Goal: Transaction & Acquisition: Download file/media

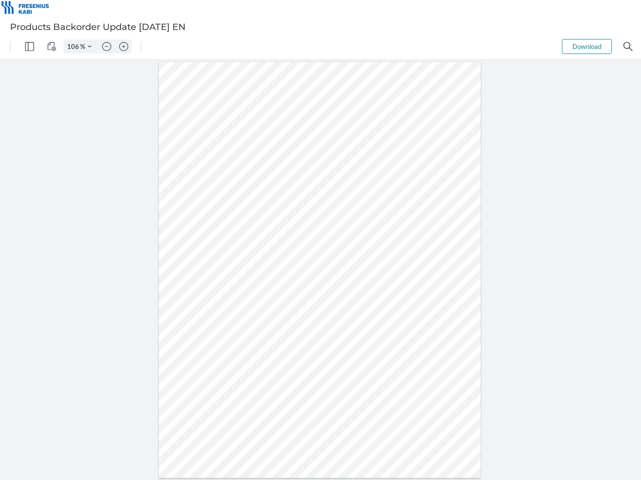
click at [30, 47] on img "Panel" at bounding box center [29, 46] width 9 height 9
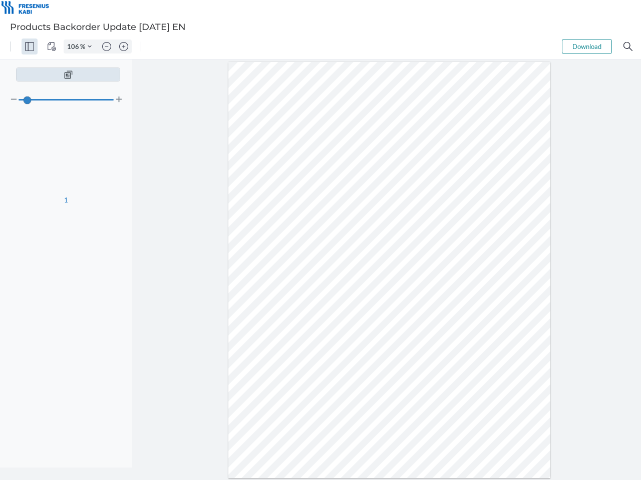
click at [52, 47] on img "View Controls" at bounding box center [51, 46] width 9 height 9
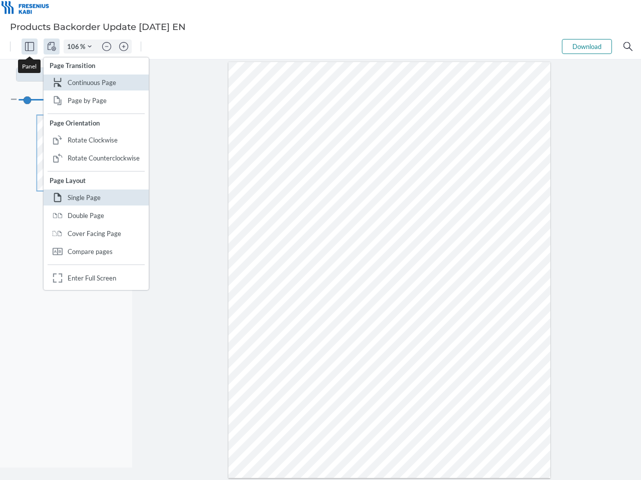
click at [75, 47] on input "106" at bounding box center [72, 46] width 16 height 9
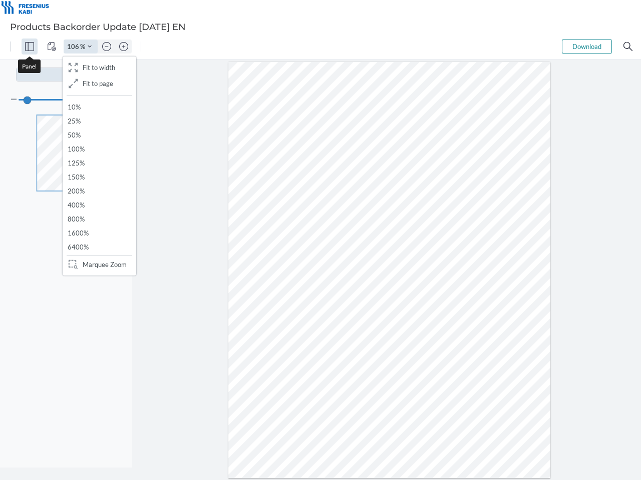
click at [90, 47] on img "Zoom Controls" at bounding box center [90, 47] width 4 height 4
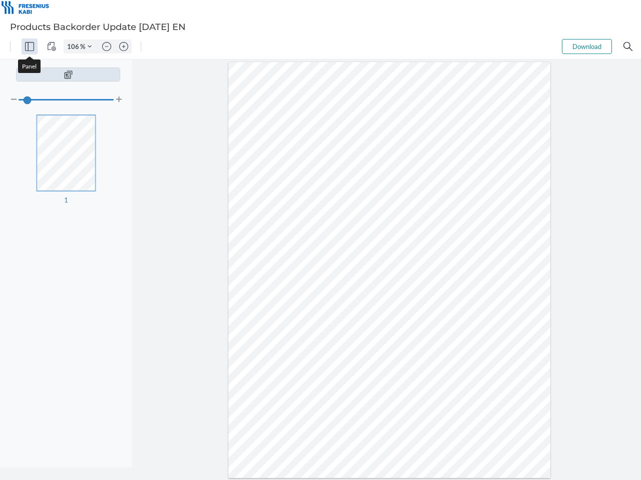
click at [107, 47] on img "Zoom out" at bounding box center [106, 46] width 9 height 9
click at [124, 47] on img "Zoom in" at bounding box center [123, 46] width 9 height 9
type input "106"
click at [587, 47] on button "Download" at bounding box center [587, 46] width 50 height 15
click at [628, 47] on img "Search" at bounding box center [627, 46] width 9 height 9
